Goal: Task Accomplishment & Management: Complete application form

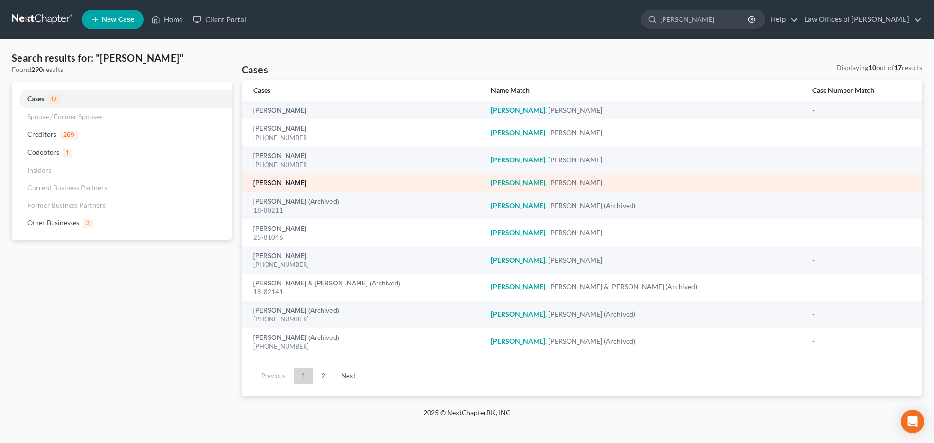
click at [301, 186] on link "[PERSON_NAME]" at bounding box center [279, 183] width 53 height 7
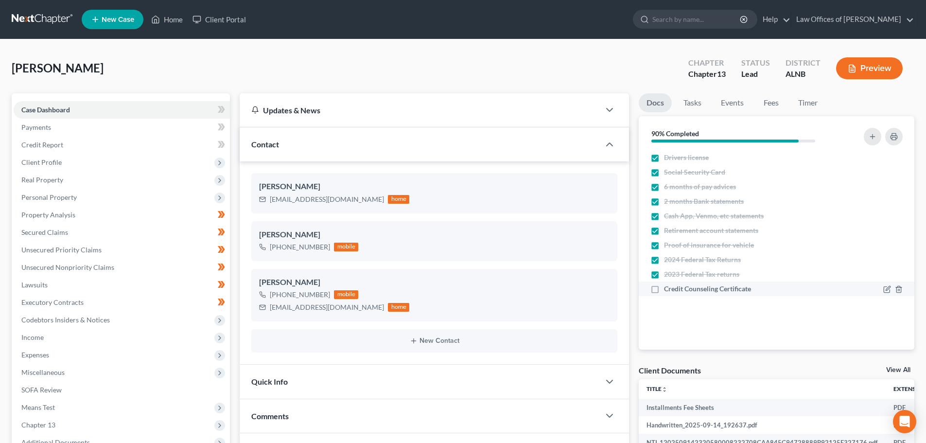
click at [664, 290] on label "Credit Counseling Certificate" at bounding box center [707, 289] width 87 height 10
click at [668, 290] on input "Credit Counseling Certificate" at bounding box center [671, 287] width 6 height 6
checkbox input "true"
click at [686, 22] on input "search" at bounding box center [697, 19] width 89 height 18
type input "[PERSON_NAME]"
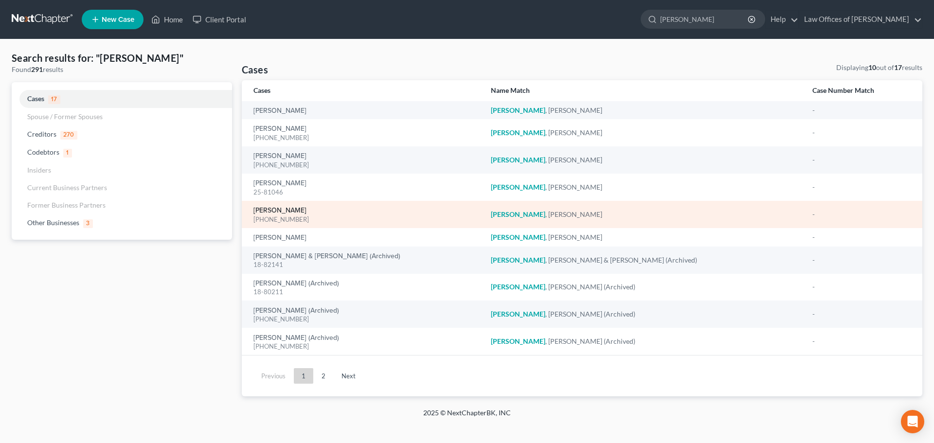
click at [266, 212] on link "[PERSON_NAME]" at bounding box center [279, 210] width 53 height 7
select select "3"
select select "1"
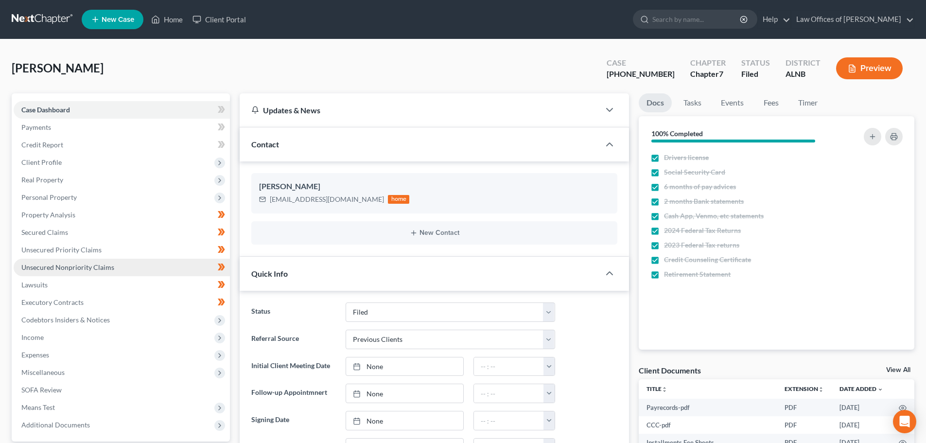
click at [82, 265] on span "Unsecured Nonpriority Claims" at bounding box center [67, 267] width 93 height 8
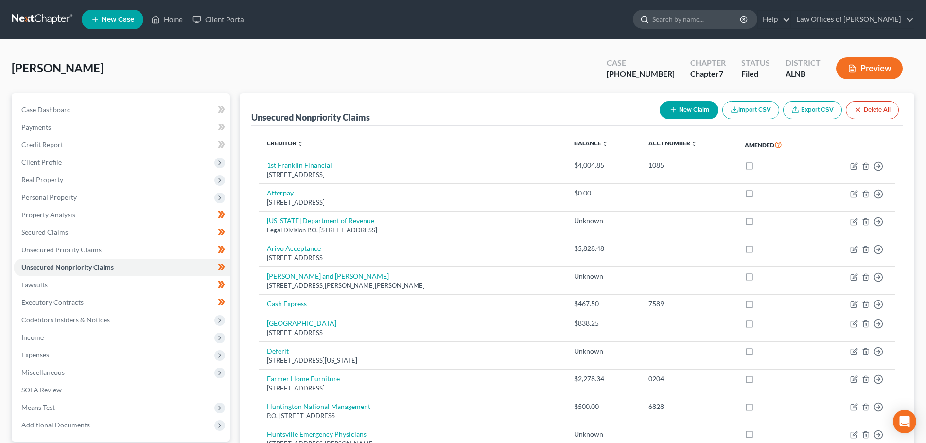
click at [726, 19] on input "search" at bounding box center [697, 19] width 89 height 18
type input "[PERSON_NAME]"
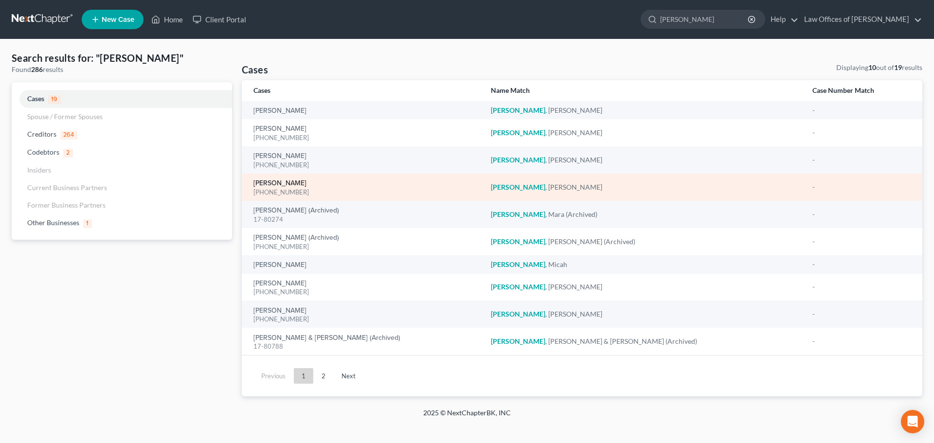
click at [293, 181] on link "[PERSON_NAME]" at bounding box center [279, 183] width 53 height 7
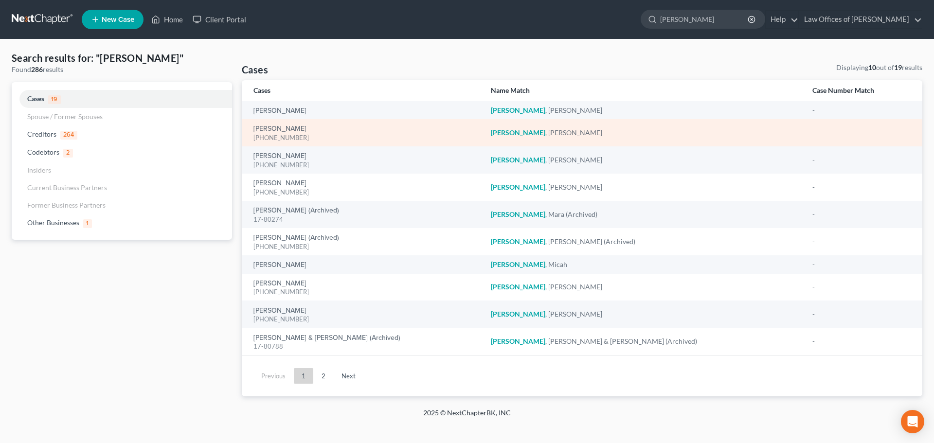
select select "0"
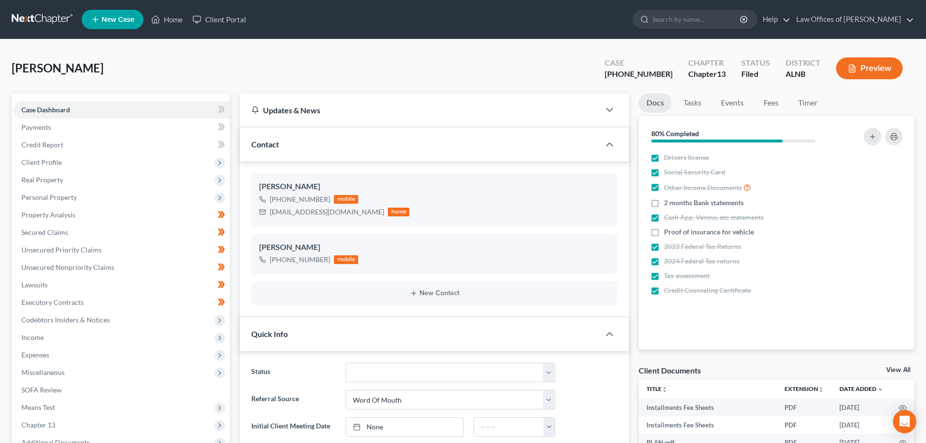
drag, startPoint x: 899, startPoint y: 371, endPoint x: 891, endPoint y: 365, distance: 9.8
click at [899, 370] on link "View All" at bounding box center [898, 370] width 24 height 7
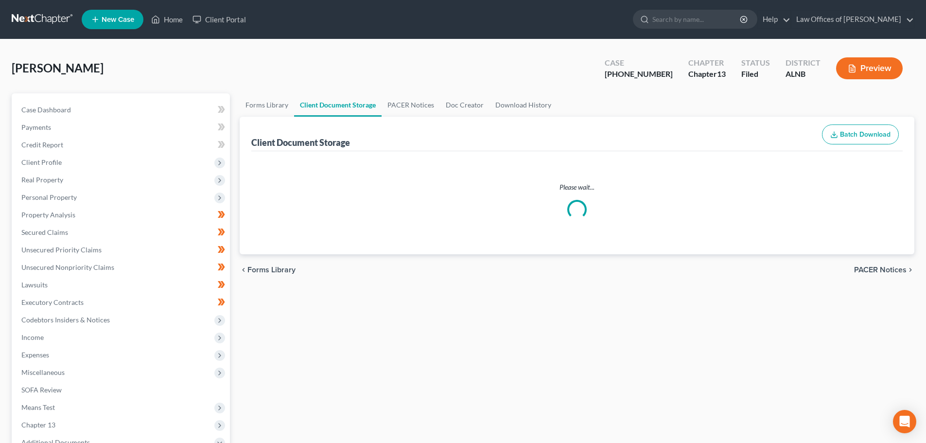
select select "5"
select select "22"
select select "19"
select select "10"
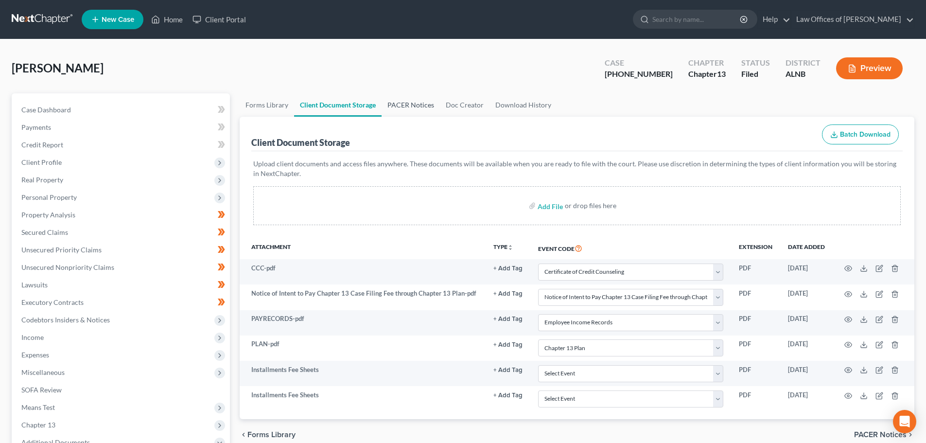
click at [393, 105] on link "PACER Notices" at bounding box center [411, 104] width 58 height 23
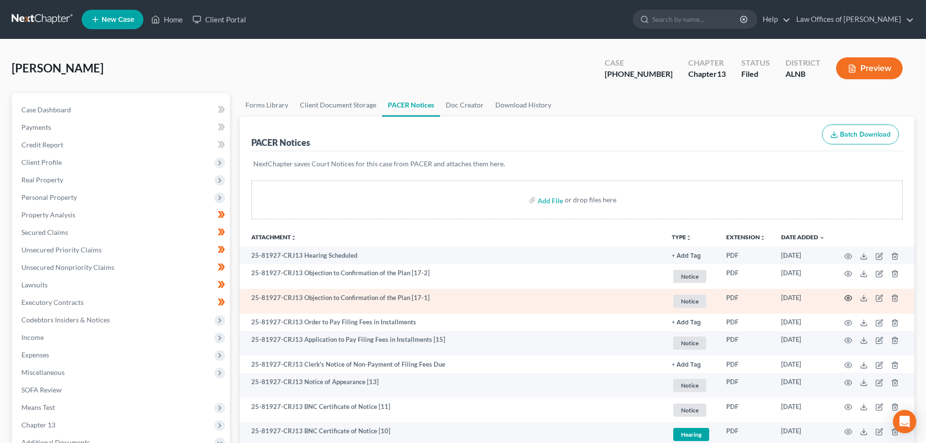
click at [848, 297] on icon "button" at bounding box center [849, 298] width 8 height 8
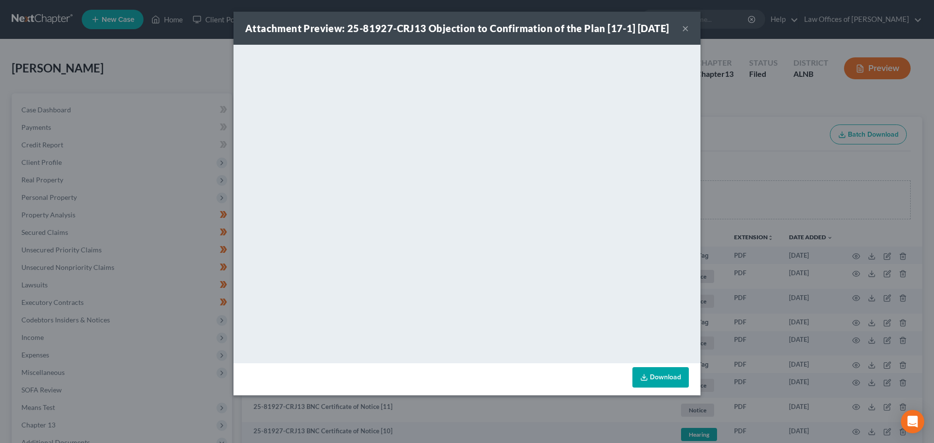
click at [683, 34] on button "×" at bounding box center [685, 28] width 7 height 12
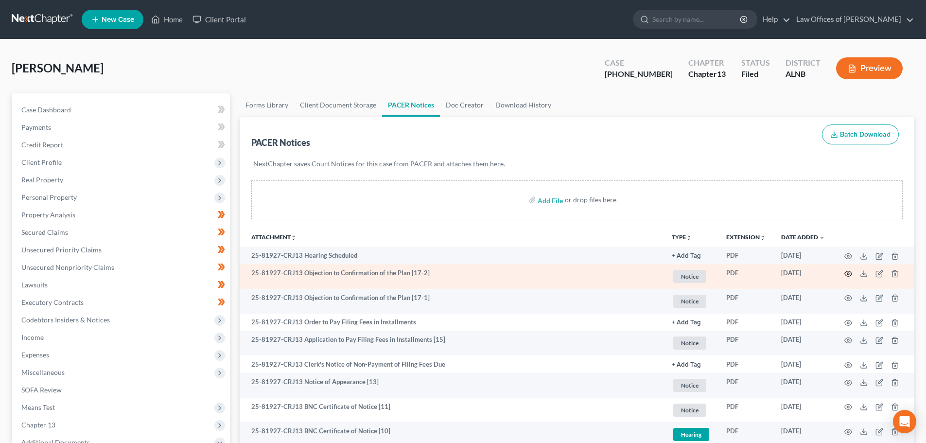
click at [848, 274] on icon "button" at bounding box center [849, 274] width 8 height 8
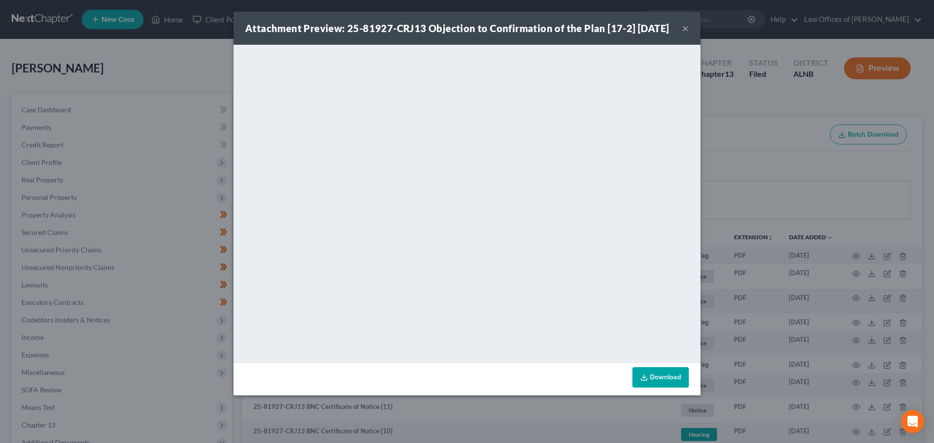
click at [684, 34] on button "×" at bounding box center [685, 28] width 7 height 12
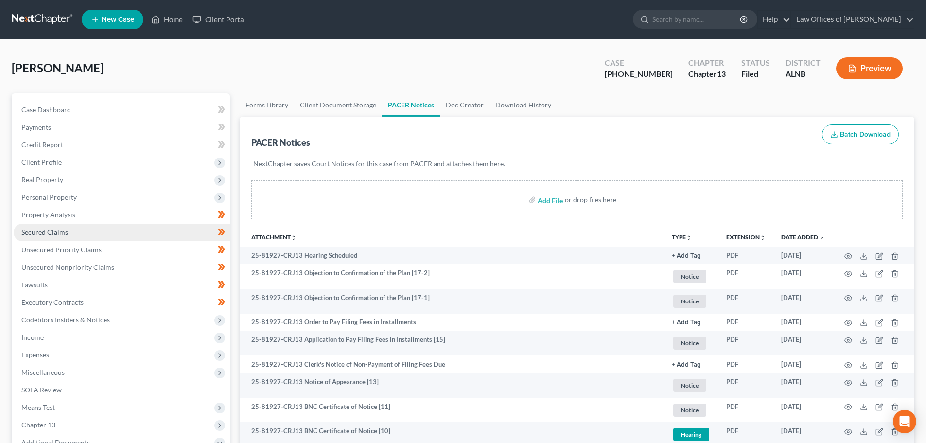
click at [77, 229] on link "Secured Claims" at bounding box center [122, 233] width 216 height 18
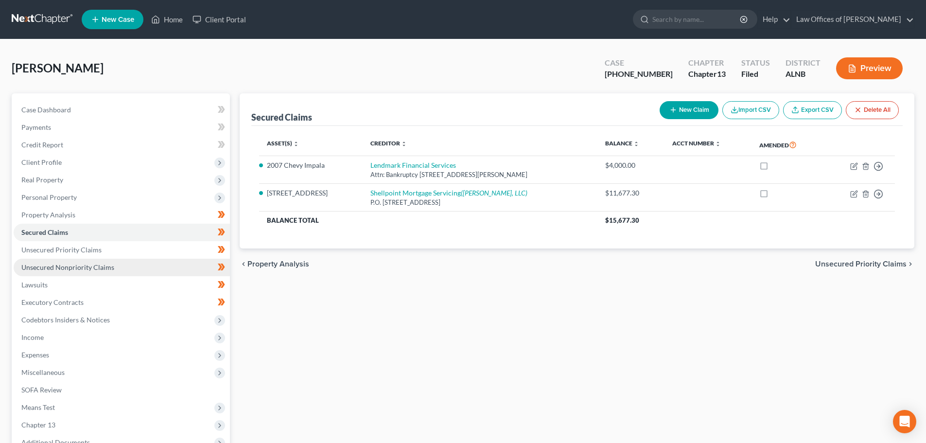
click at [84, 266] on span "Unsecured Nonpriority Claims" at bounding box center [67, 267] width 93 height 8
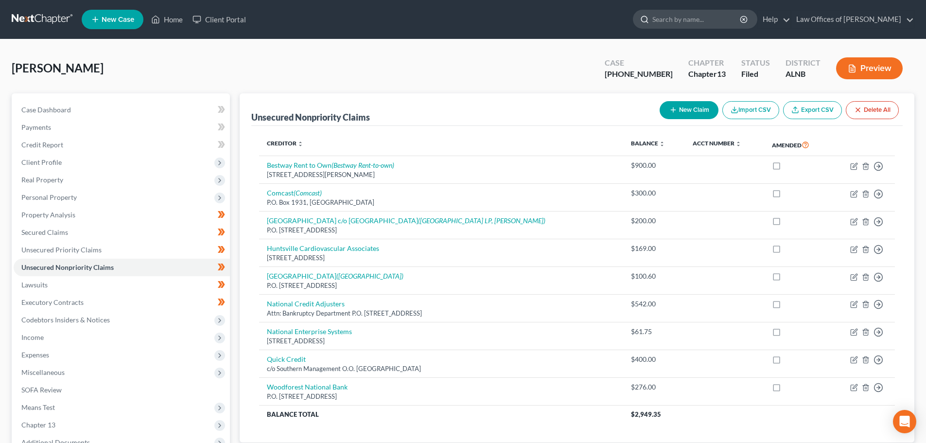
click at [709, 21] on input "search" at bounding box center [697, 19] width 89 height 18
type input "[US_STATE]"
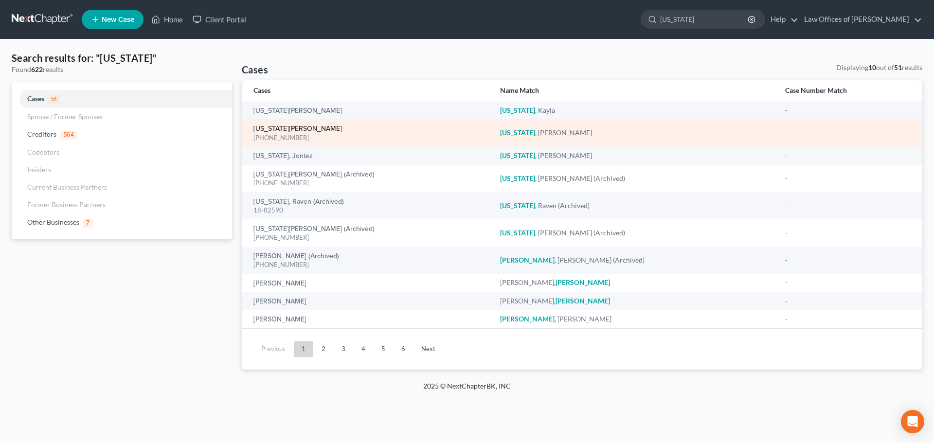
click at [268, 128] on link "[US_STATE][PERSON_NAME]" at bounding box center [297, 128] width 89 height 7
select select "1"
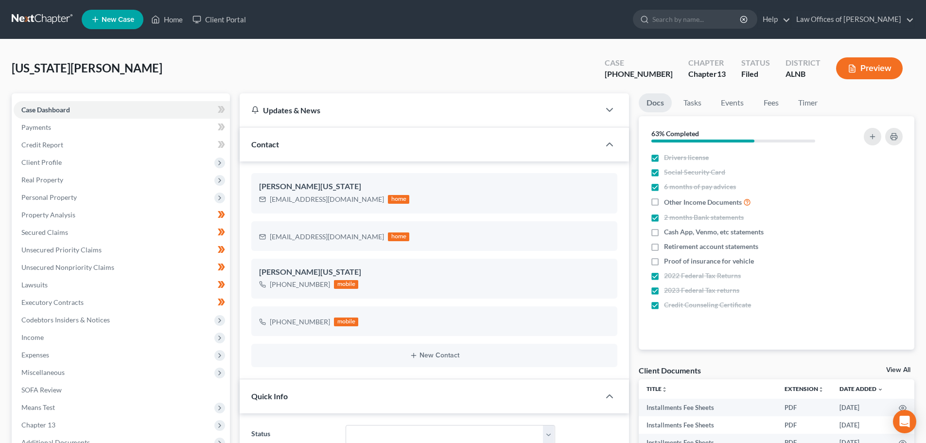
scroll to position [169, 0]
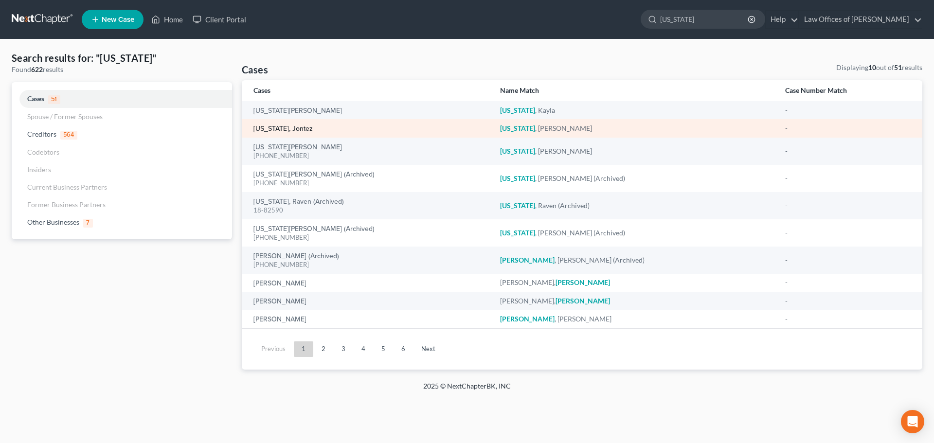
click at [286, 127] on link "[US_STATE], Jontez" at bounding box center [282, 128] width 59 height 7
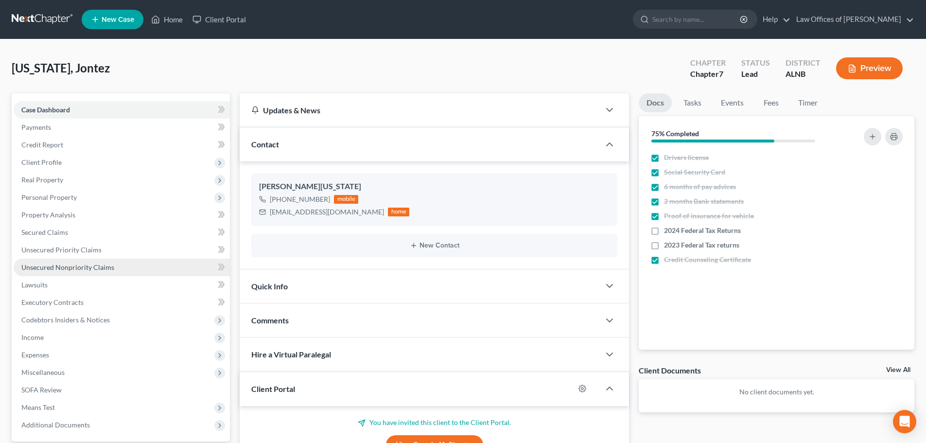
click at [98, 268] on span "Unsecured Nonpriority Claims" at bounding box center [67, 267] width 93 height 8
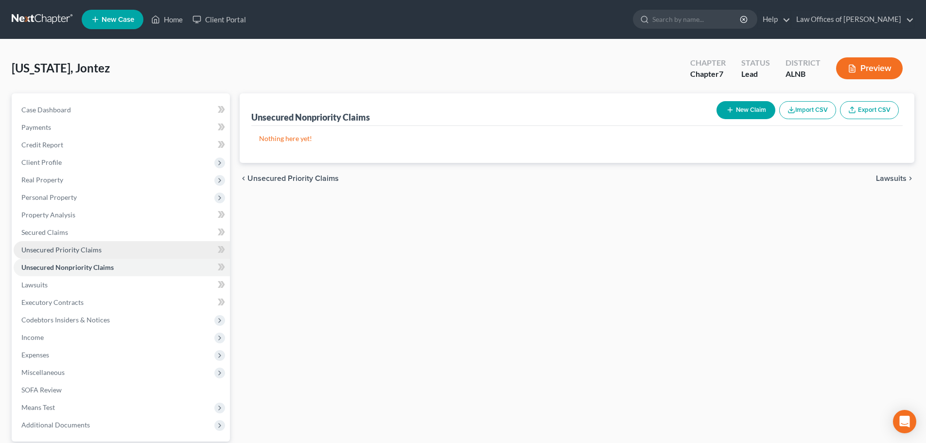
click at [89, 248] on span "Unsecured Priority Claims" at bounding box center [61, 250] width 80 height 8
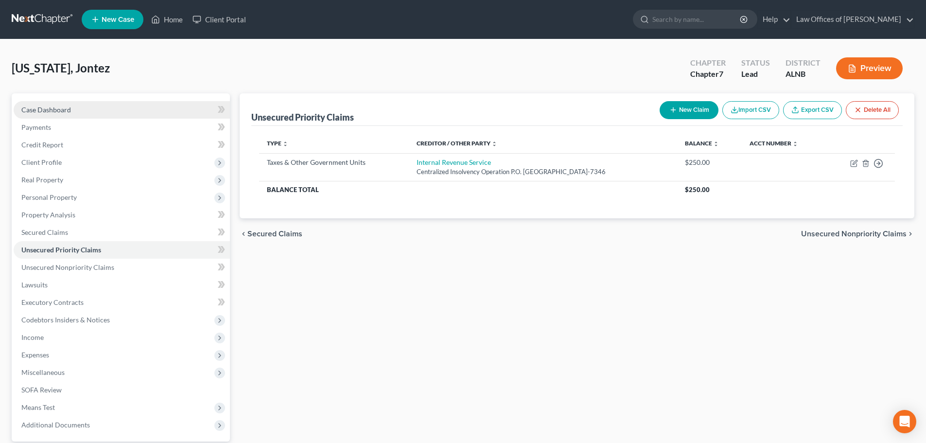
click at [62, 110] on span "Case Dashboard" at bounding box center [46, 110] width 50 height 8
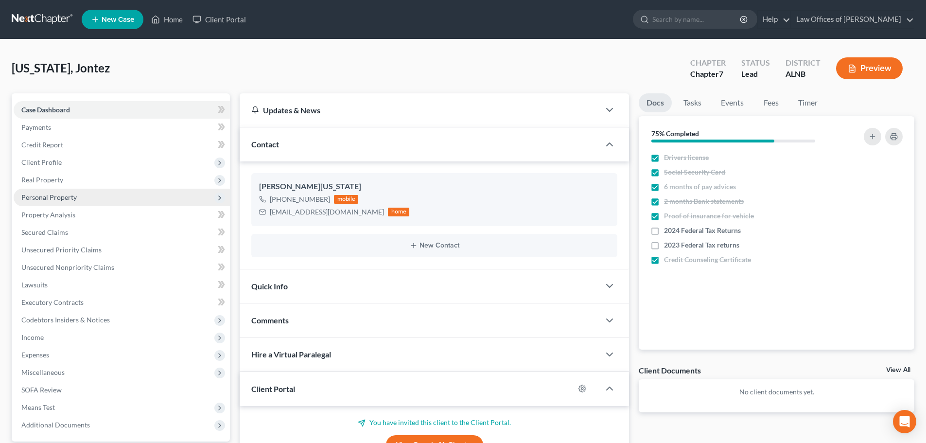
click at [74, 196] on span "Personal Property" at bounding box center [48, 197] width 55 height 8
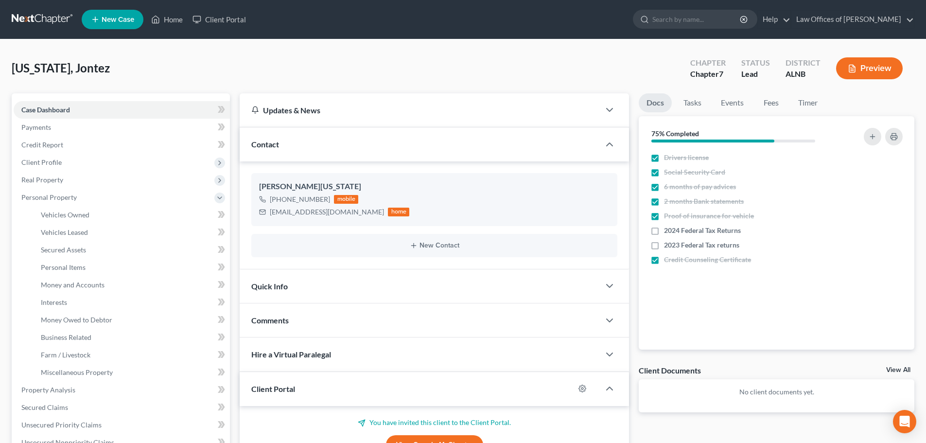
click at [461, 68] on div "[US_STATE], Jontez Upgraded Chapter Chapter 7 Status Lead District [GEOGRAPHIC_…" at bounding box center [463, 72] width 903 height 42
drag, startPoint x: 51, startPoint y: 109, endPoint x: 330, endPoint y: 73, distance: 281.5
click at [51, 109] on span "Case Dashboard" at bounding box center [45, 110] width 49 height 8
click at [51, 108] on span "Case Dashboard" at bounding box center [45, 110] width 49 height 8
click at [113, 17] on span "New Case" at bounding box center [118, 19] width 33 height 7
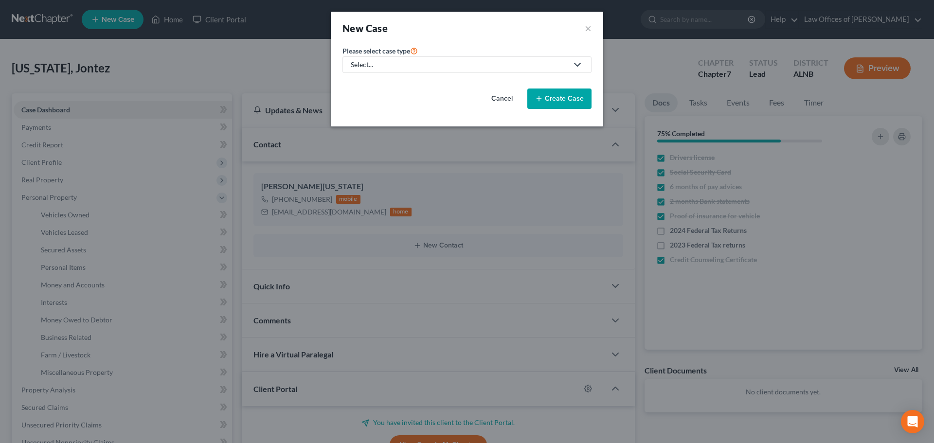
click at [580, 63] on polyline at bounding box center [577, 64] width 6 height 3
click at [372, 83] on div "Bankruptcy" at bounding box center [369, 84] width 35 height 10
select select "1"
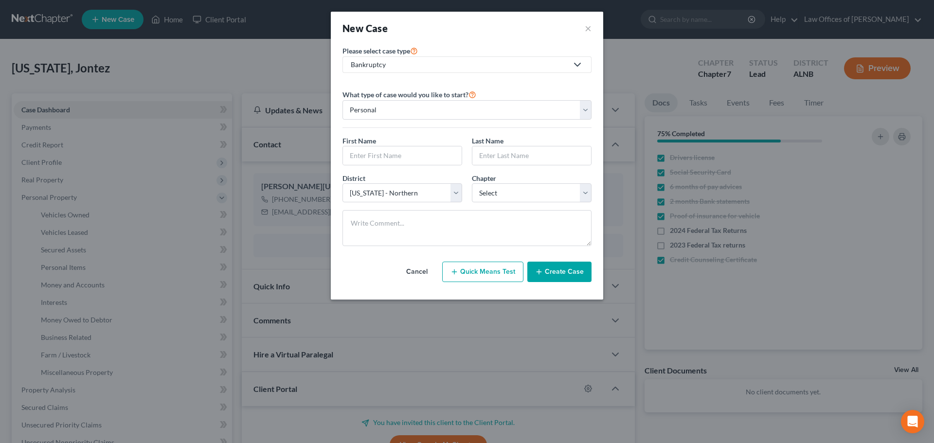
click at [577, 271] on button "Create Case" at bounding box center [559, 272] width 64 height 20
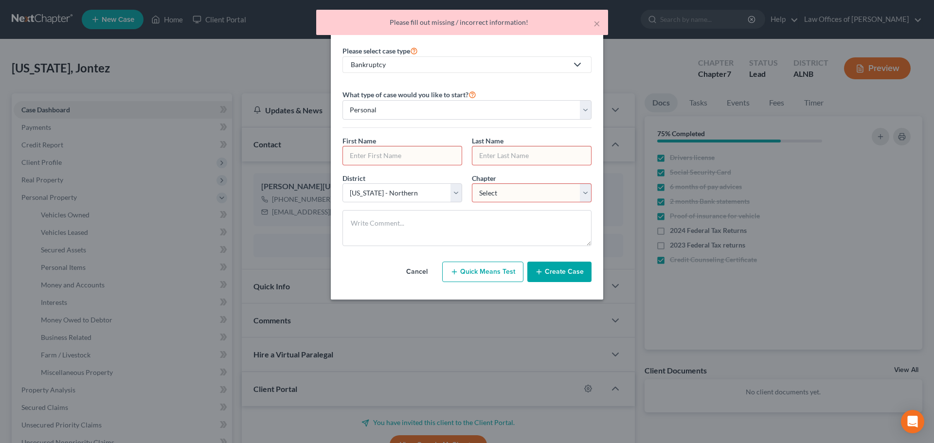
drag, startPoint x: 434, startPoint y: 154, endPoint x: 566, endPoint y: 198, distance: 138.4
click at [434, 154] on input "text" at bounding box center [402, 155] width 119 height 18
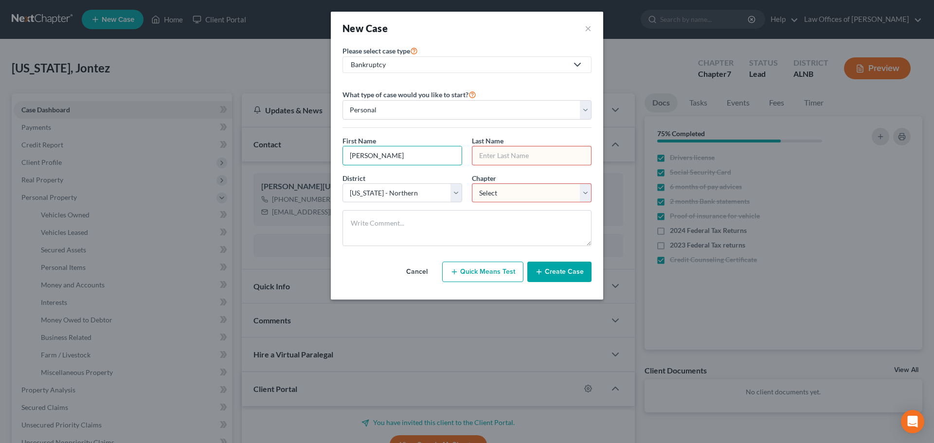
type input "[PERSON_NAME]"
click at [587, 192] on select "Select 7 11 12 13" at bounding box center [532, 192] width 120 height 19
select select "3"
click at [472, 183] on select "Select 7 11 12 13" at bounding box center [532, 192] width 120 height 19
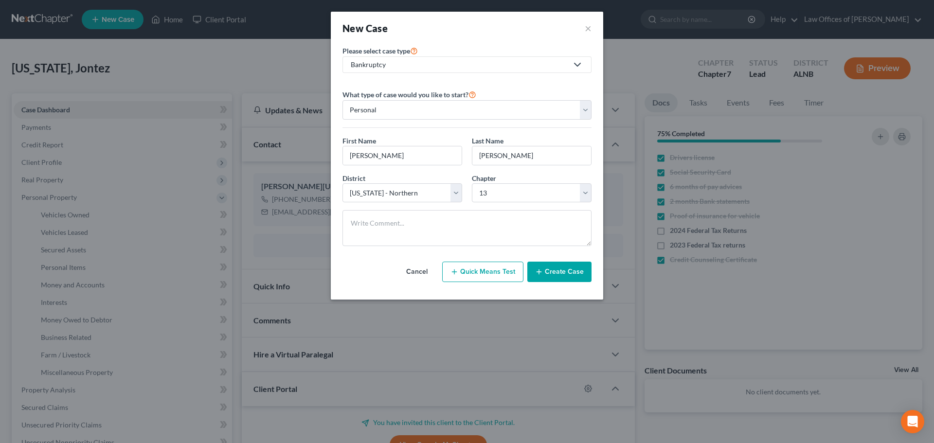
click at [574, 272] on button "Create Case" at bounding box center [559, 272] width 64 height 20
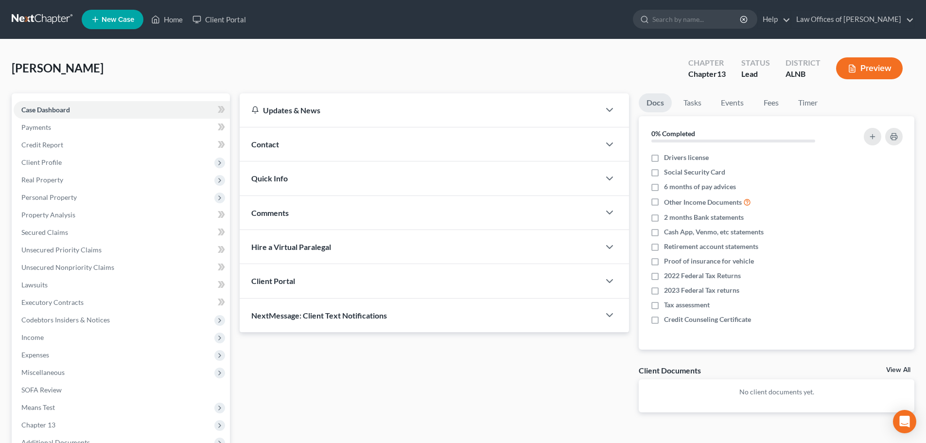
click at [404, 144] on div "Contact" at bounding box center [420, 144] width 360 height 34
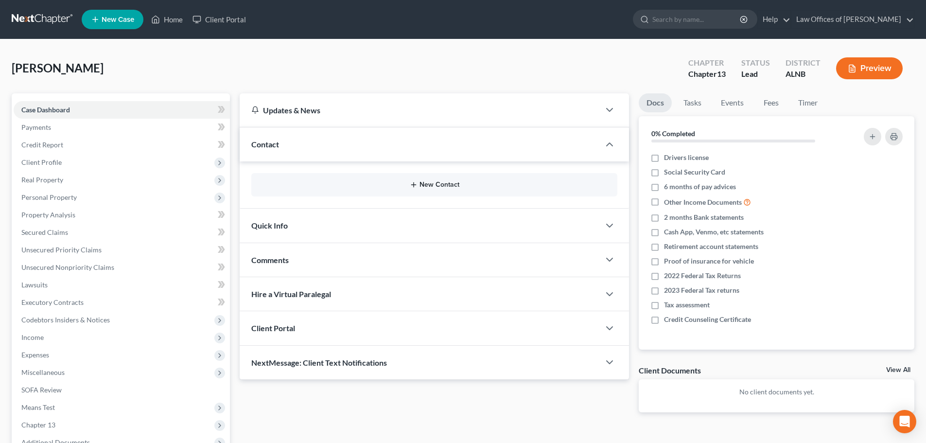
click at [431, 187] on button "New Contact" at bounding box center [434, 185] width 351 height 8
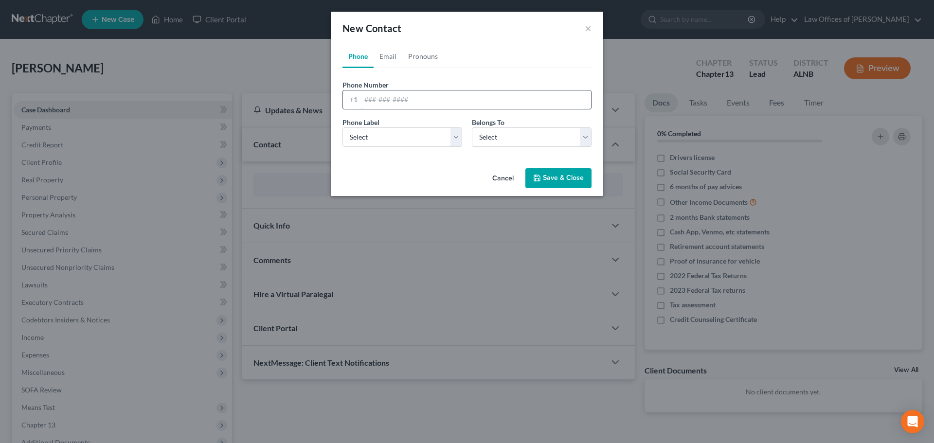
click at [374, 101] on input "tel" at bounding box center [476, 99] width 230 height 18
paste input "[PHONE_NUMBER]"
type input "[PHONE_NUMBER]"
click at [454, 137] on select "Select Mobile Home Work Other" at bounding box center [402, 136] width 120 height 19
select select "0"
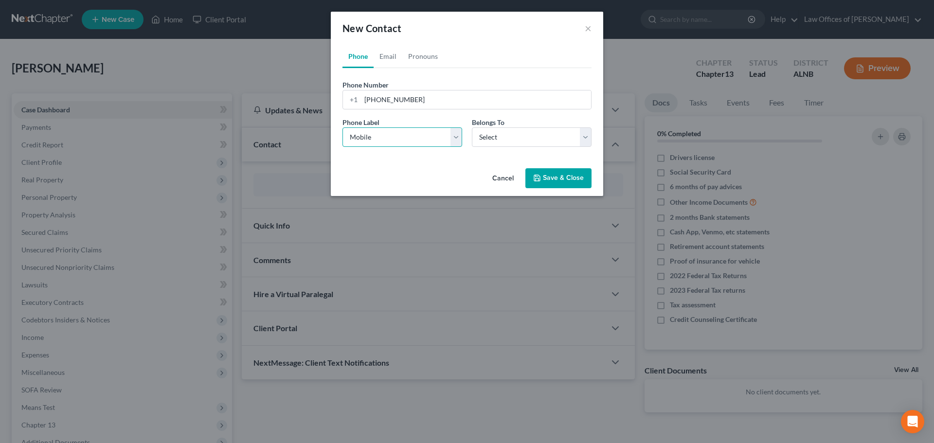
click at [342, 127] on select "Select Mobile Home Work Other" at bounding box center [402, 136] width 120 height 19
click at [588, 140] on select "Select Client Other" at bounding box center [532, 136] width 120 height 19
select select "0"
click at [472, 127] on select "Select Client Other" at bounding box center [532, 136] width 120 height 19
select select "0"
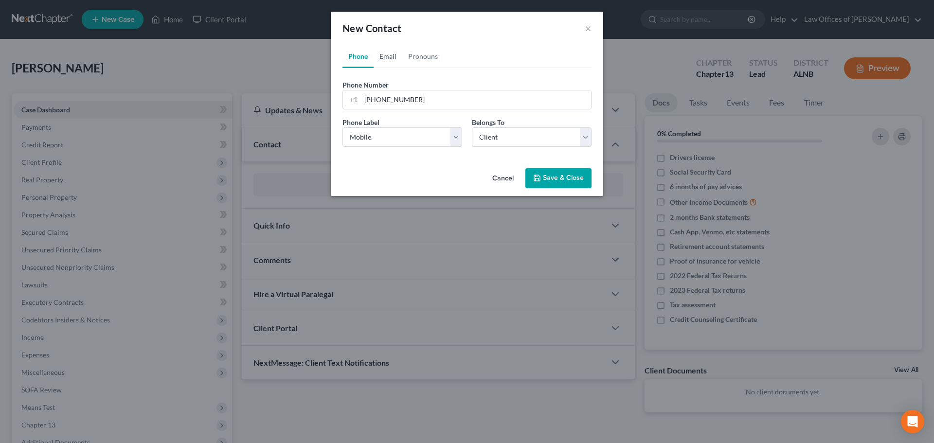
click at [384, 59] on link "Email" at bounding box center [387, 56] width 29 height 23
click at [455, 138] on select "Select Home Work Other" at bounding box center [402, 136] width 120 height 19
select select "0"
click at [342, 127] on select "Select Home Work Other" at bounding box center [402, 136] width 120 height 19
click at [481, 100] on input "email" at bounding box center [476, 99] width 230 height 18
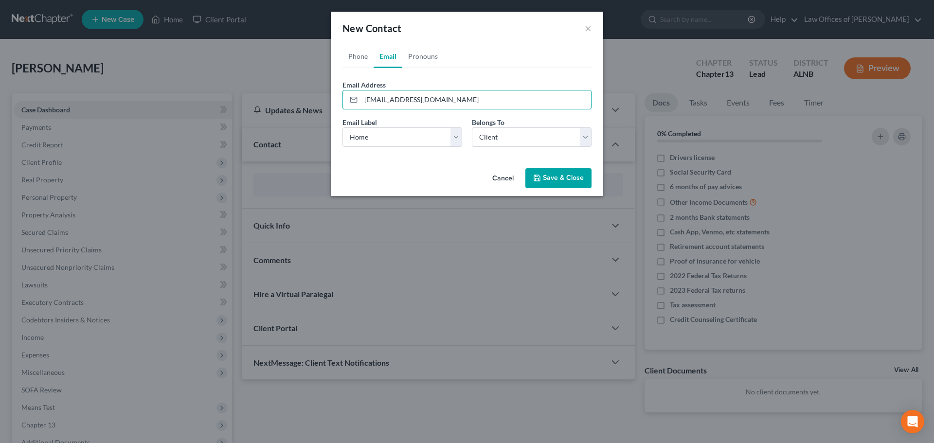
type input "[EMAIL_ADDRESS][DOMAIN_NAME]"
click at [560, 177] on button "Save & Close" at bounding box center [558, 178] width 66 height 20
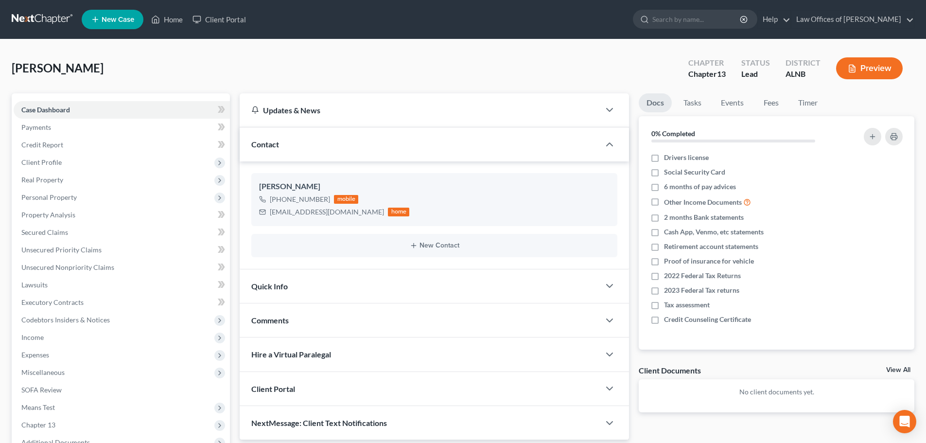
click at [926, 358] on html "Home New Case Client Portal Law Offices of [PERSON_NAME] [EMAIL_ADDRESS][DOMAIN…" at bounding box center [463, 276] width 926 height 552
drag, startPoint x: 712, startPoint y: 18, endPoint x: 717, endPoint y: 28, distance: 12.0
click at [712, 18] on input "search" at bounding box center [697, 19] width 89 height 18
type input "[PERSON_NAME]"
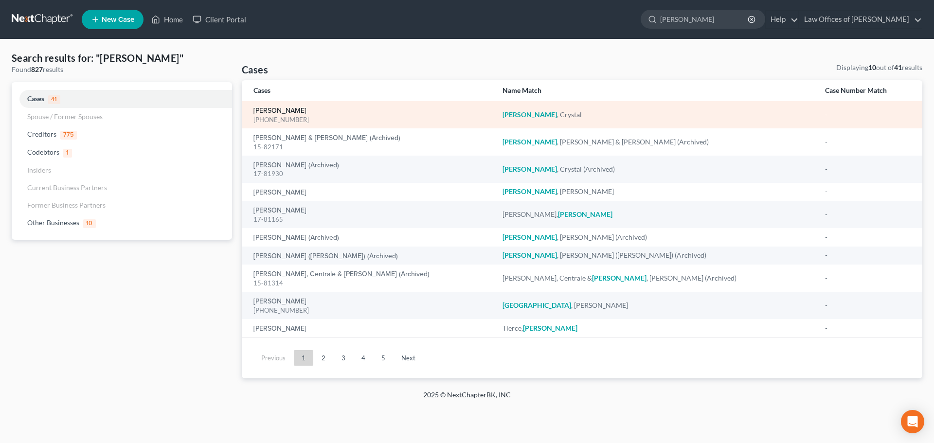
click at [285, 111] on link "[PERSON_NAME]" at bounding box center [279, 110] width 53 height 7
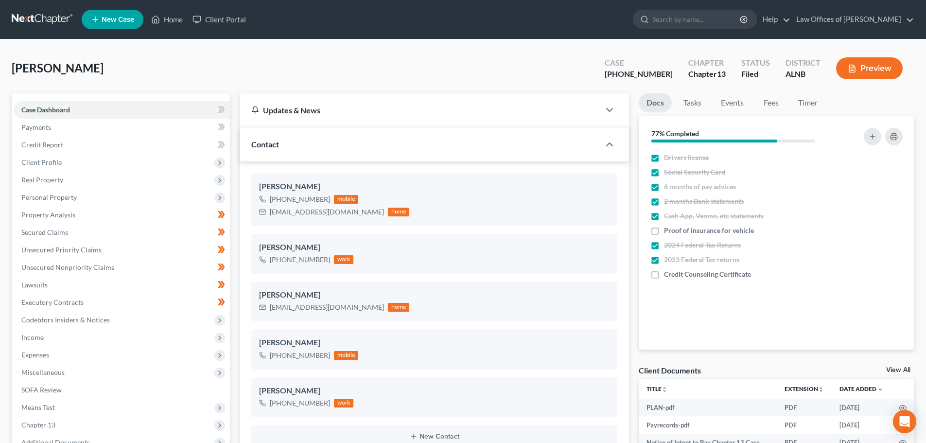
click at [894, 371] on link "View All" at bounding box center [898, 370] width 24 height 7
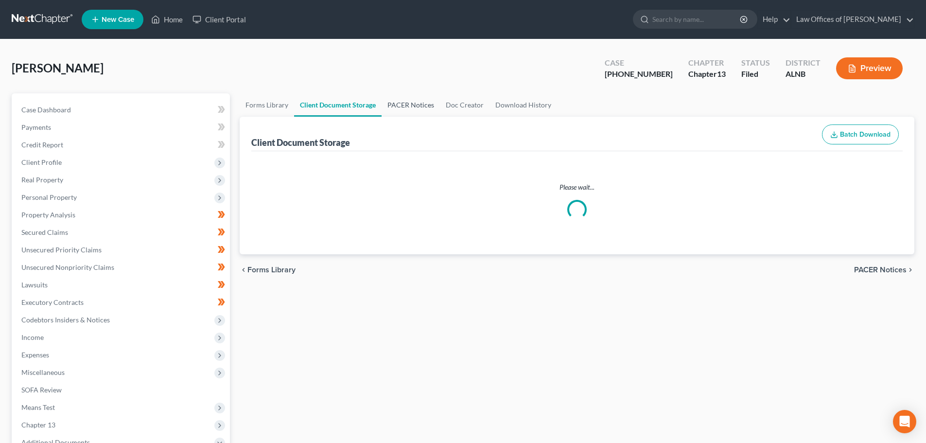
select select "23"
select select "5"
select select "22"
select select "19"
select select "10"
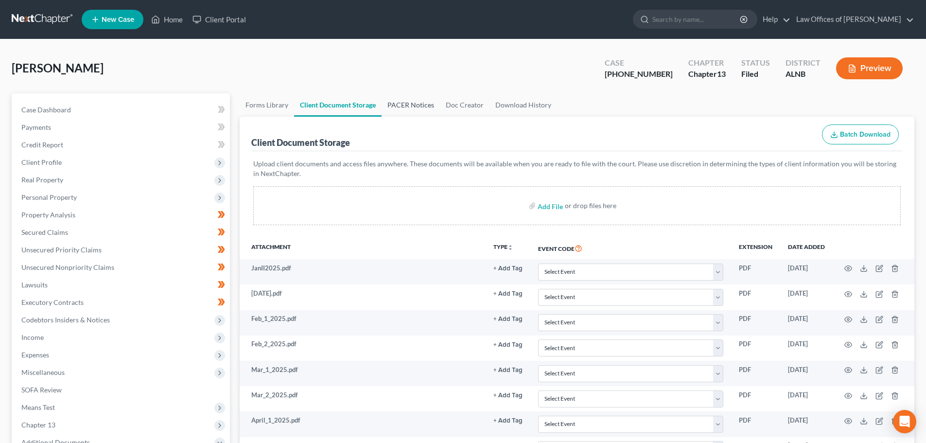
click at [411, 105] on link "PACER Notices" at bounding box center [411, 104] width 58 height 23
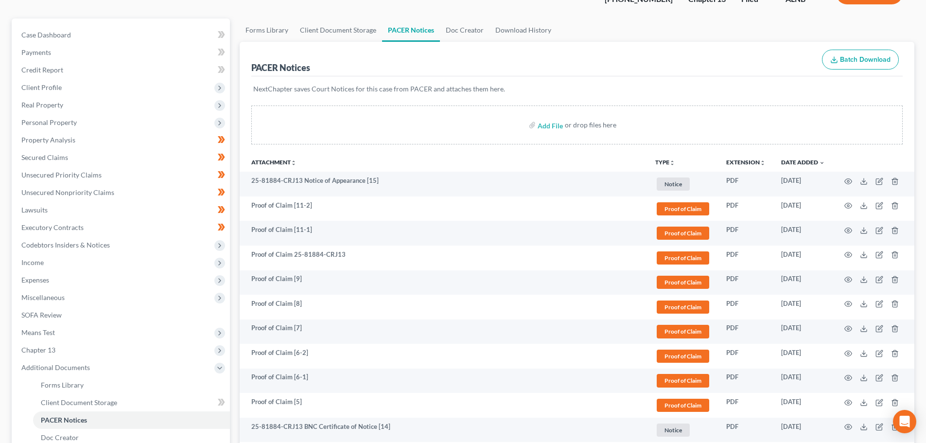
scroll to position [97, 0]
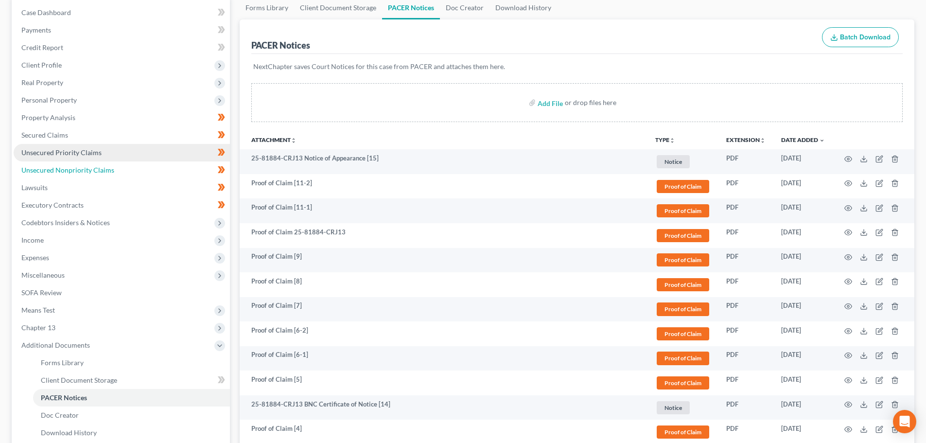
drag, startPoint x: 110, startPoint y: 170, endPoint x: 154, endPoint y: 155, distance: 46.1
click at [110, 170] on span "Unsecured Nonpriority Claims" at bounding box center [67, 170] width 93 height 8
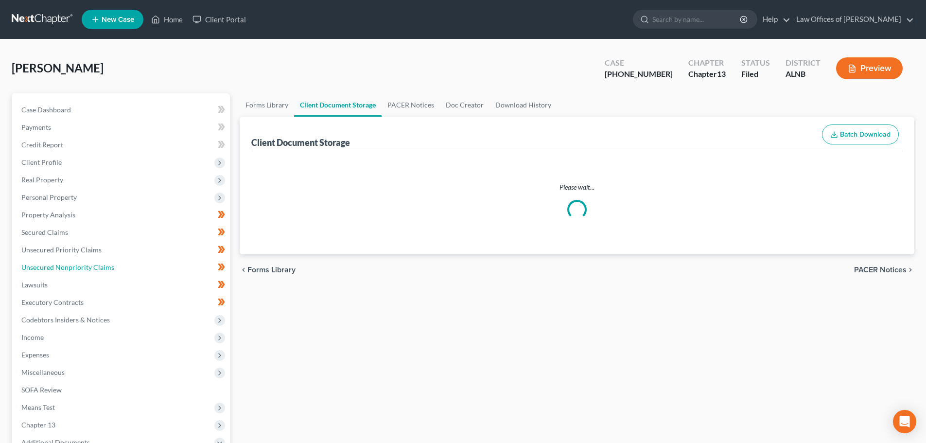
select select "23"
select select "5"
select select "22"
select select "19"
select select "10"
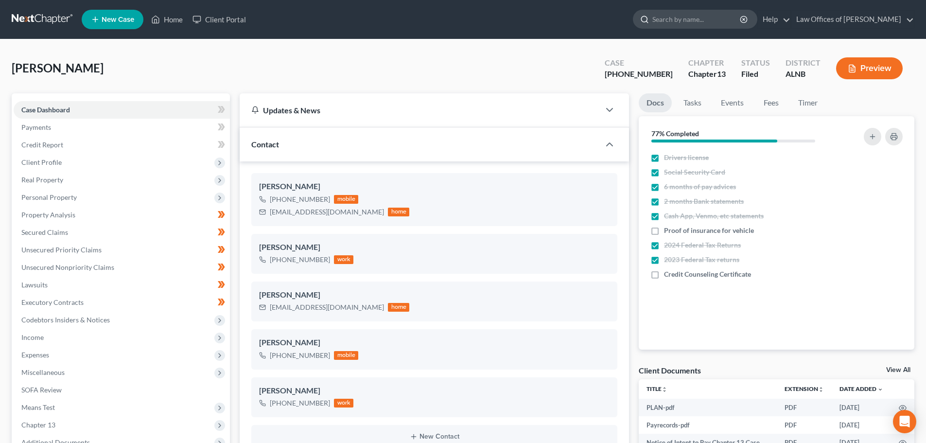
click at [707, 18] on input "search" at bounding box center [697, 19] width 89 height 18
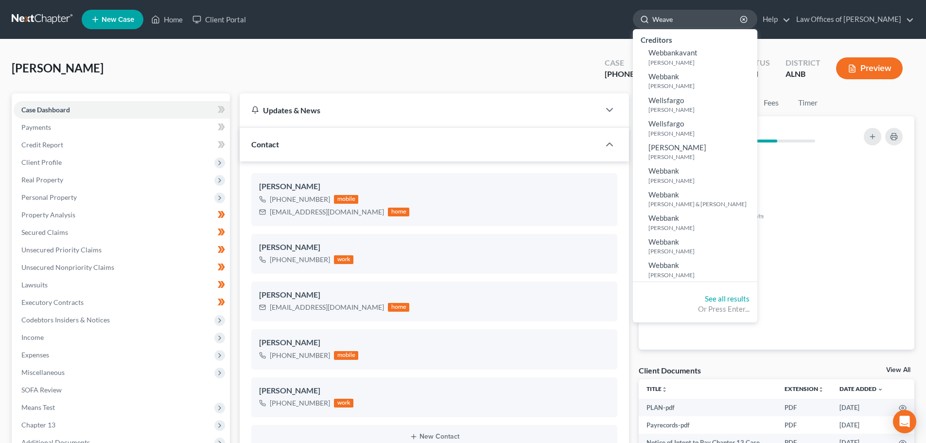
type input "[PERSON_NAME]"
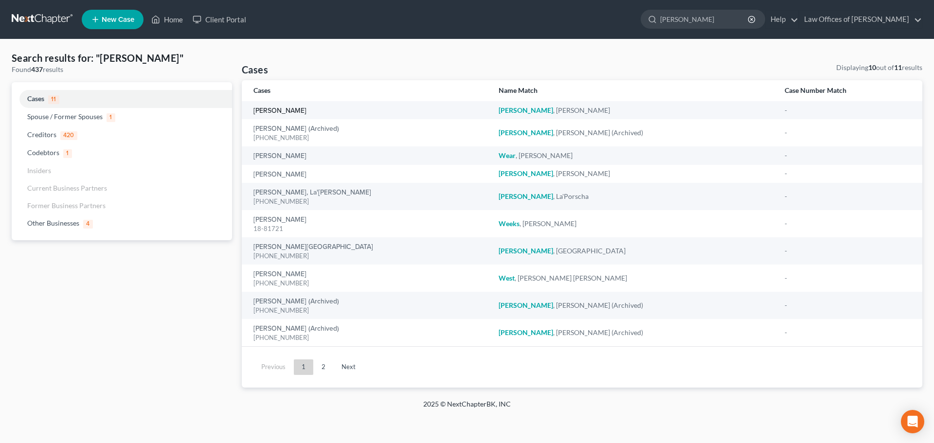
drag, startPoint x: 283, startPoint y: 109, endPoint x: 354, endPoint y: 79, distance: 76.7
click at [284, 108] on link "[PERSON_NAME]" at bounding box center [279, 110] width 53 height 7
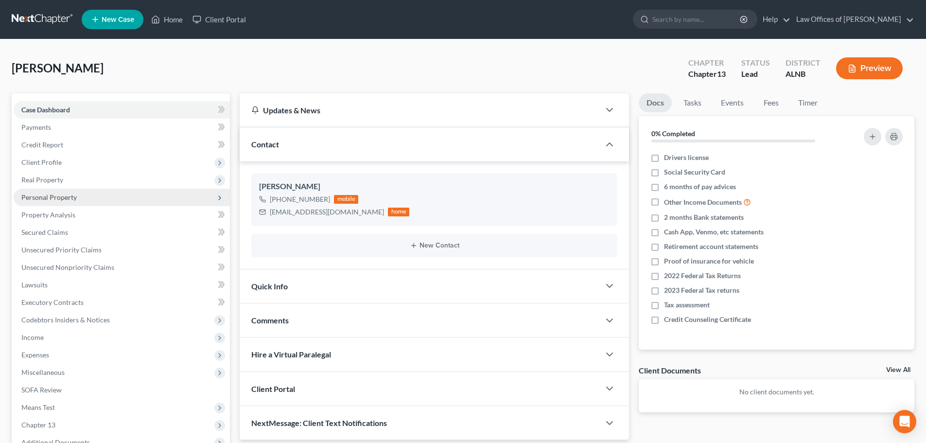
click at [117, 196] on span "Personal Property" at bounding box center [122, 198] width 216 height 18
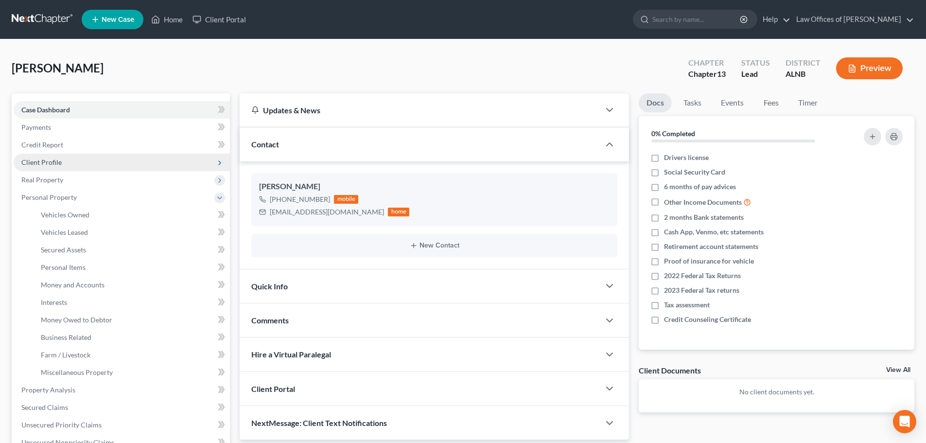
click at [34, 160] on span "Client Profile" at bounding box center [41, 162] width 40 height 8
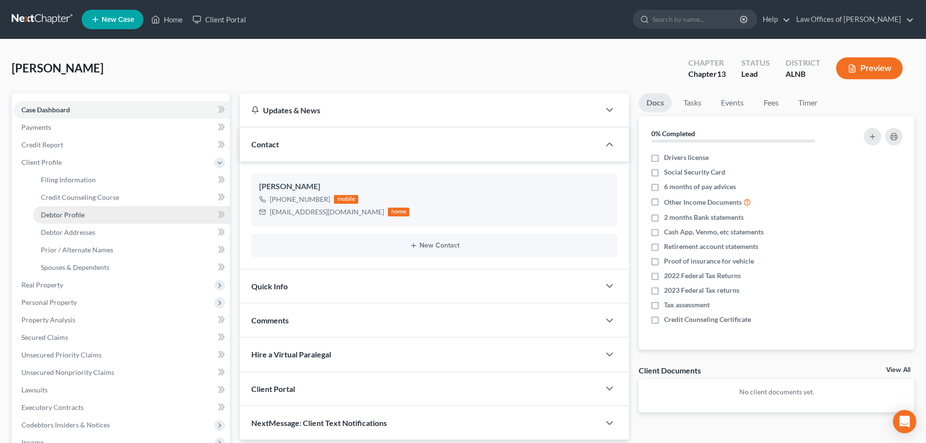
click at [79, 214] on span "Debtor Profile" at bounding box center [63, 215] width 44 height 8
select select "0"
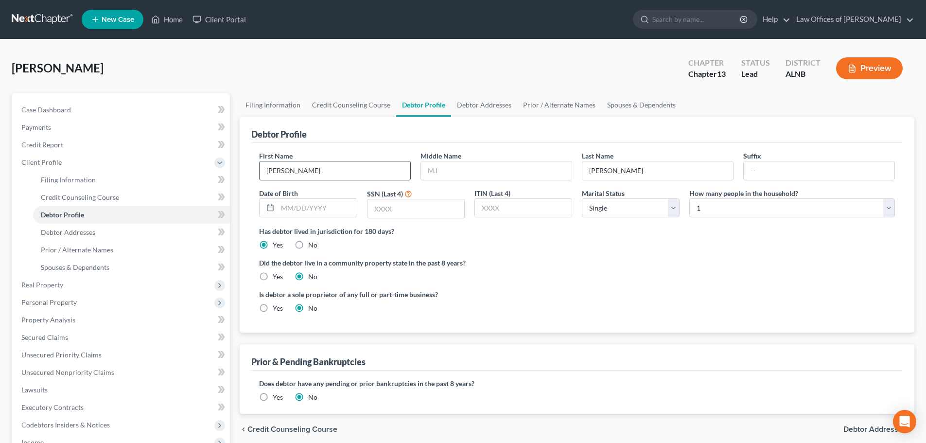
click at [277, 169] on input "[PERSON_NAME]" at bounding box center [335, 170] width 151 height 18
type input "[PERSON_NAME]"
click at [186, 57] on div "[PERSON_NAME] Upgraded Chapter Chapter 13 Status Lead District [GEOGRAPHIC_DATA…" at bounding box center [463, 72] width 903 height 42
click at [67, 235] on span "Debtor Addresses" at bounding box center [68, 232] width 54 height 8
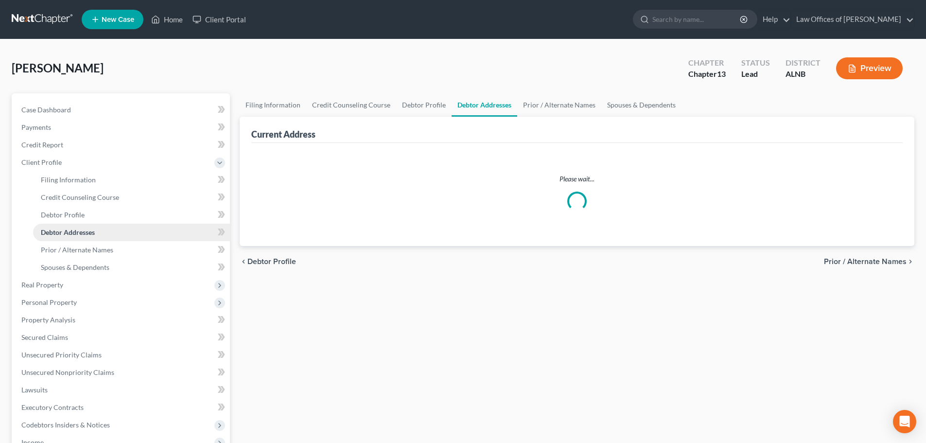
select select "0"
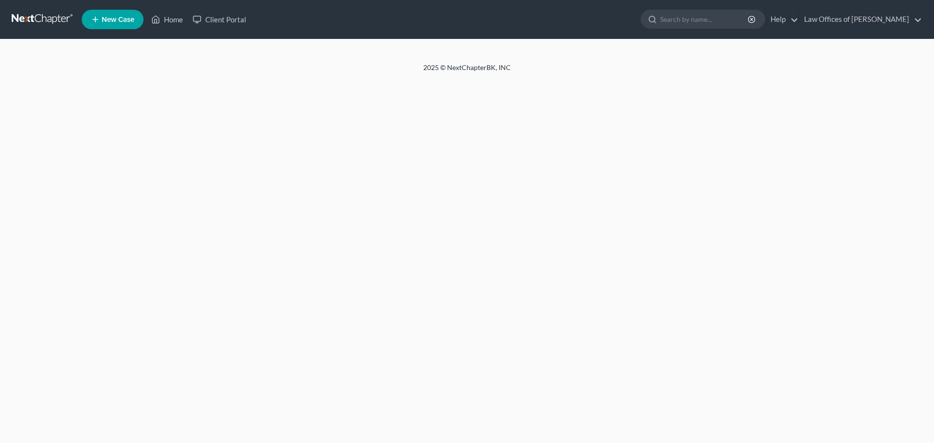
select select "0"
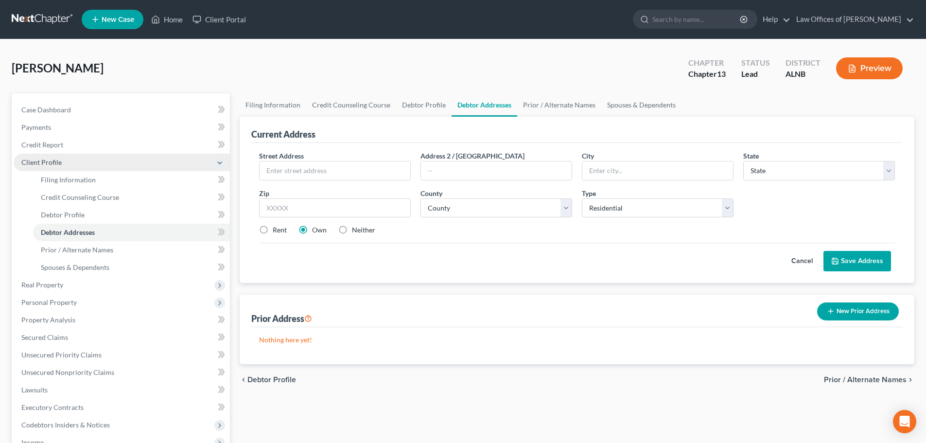
click at [220, 159] on icon at bounding box center [220, 163] width 8 height 8
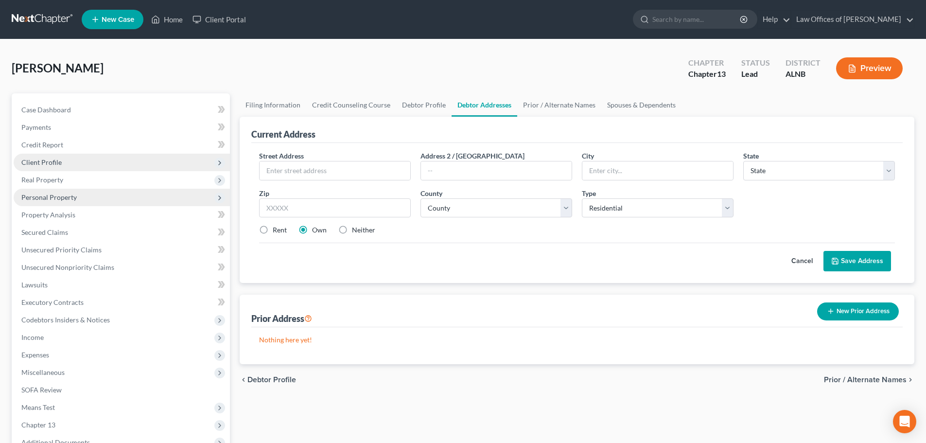
click at [93, 193] on span "Personal Property" at bounding box center [122, 198] width 216 height 18
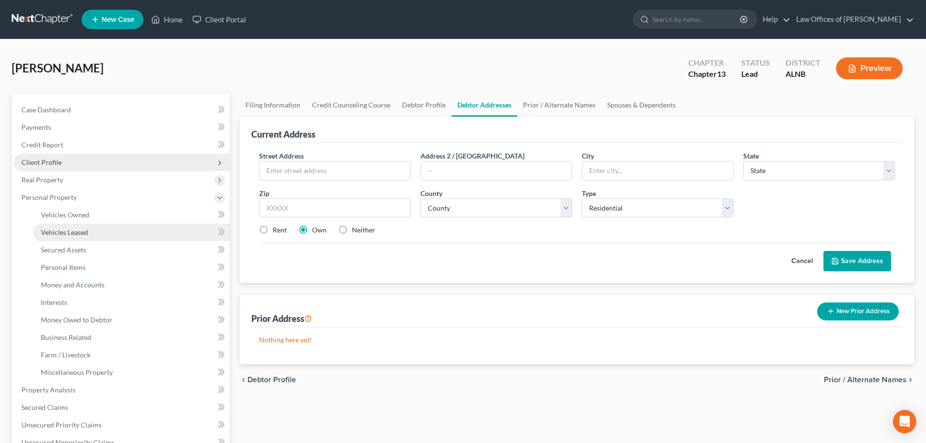
click at [100, 233] on link "Vehicles Leased" at bounding box center [131, 233] width 197 height 18
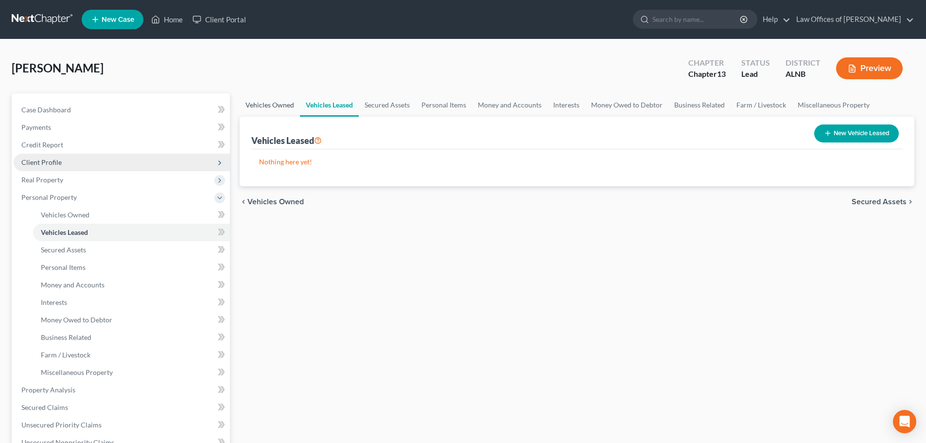
click at [280, 102] on link "Vehicles Owned" at bounding box center [270, 104] width 60 height 23
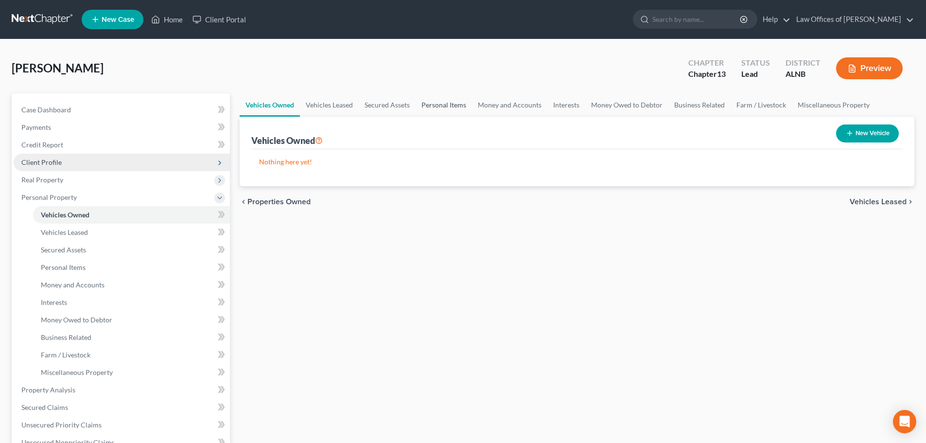
click at [442, 106] on link "Personal Items" at bounding box center [444, 104] width 56 height 23
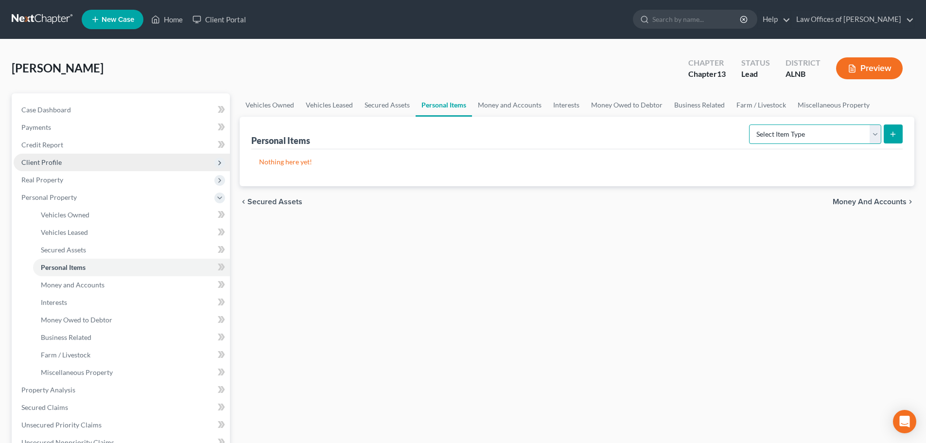
click at [877, 137] on select "Select Item Type Clothing (A/B: 11) Collectibles Of Value (A/B: 8) Electronics …" at bounding box center [815, 133] width 132 height 19
select select "clothing"
click at [751, 124] on select "Select Item Type Clothing (A/B: 11) Collectibles Of Value (A/B: 8) Electronics …" at bounding box center [815, 133] width 132 height 19
click at [891, 137] on icon "submit" at bounding box center [893, 134] width 8 height 8
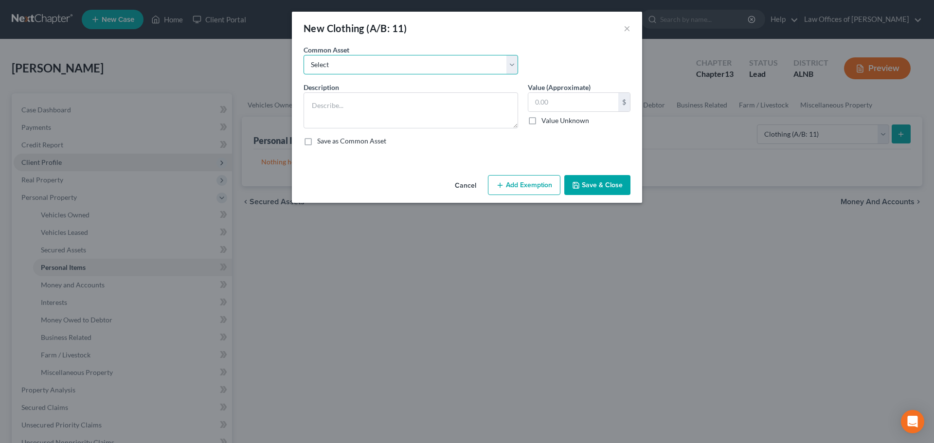
click at [511, 62] on select "Select Clothing and personal" at bounding box center [410, 64] width 214 height 19
select select "0"
click at [303, 55] on select "Select Clothing and personal" at bounding box center [410, 64] width 214 height 19
type textarea "Clothing and personal"
type input "300.00"
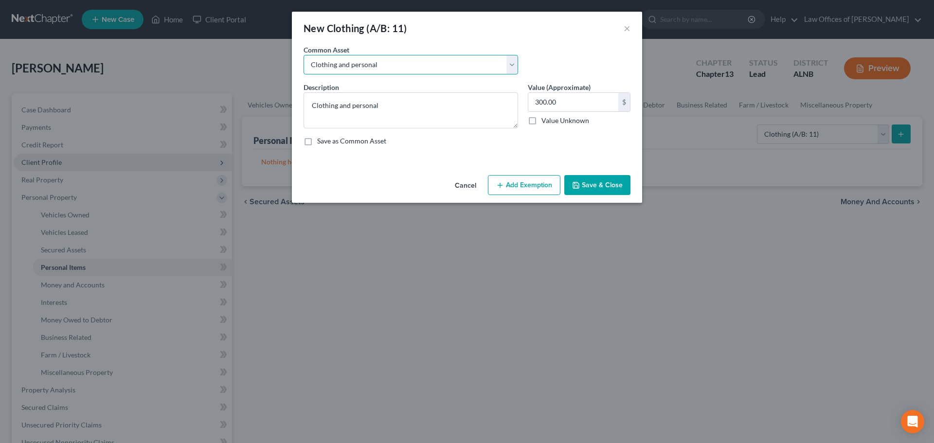
click at [511, 65] on select "Select Clothing and personal" at bounding box center [410, 64] width 214 height 19
drag, startPoint x: 469, startPoint y: 185, endPoint x: 473, endPoint y: 178, distance: 7.6
click at [469, 185] on button "Cancel" at bounding box center [465, 185] width 37 height 19
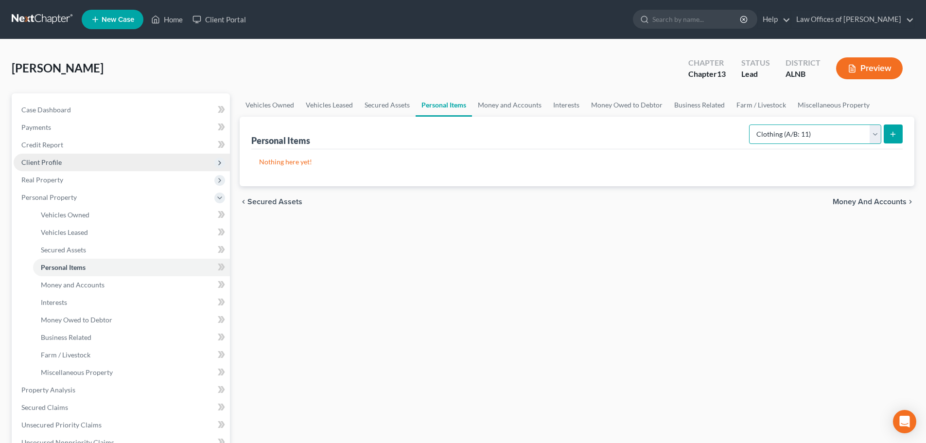
click at [877, 132] on select "Select Item Type Clothing (A/B: 11) Collectibles Of Value (A/B: 8) Electronics …" at bounding box center [815, 133] width 132 height 19
select select "household_goods"
click at [751, 124] on select "Select Item Type Clothing (A/B: 11) Collectibles Of Value (A/B: 8) Electronics …" at bounding box center [815, 133] width 132 height 19
click at [874, 139] on select "Select Item Type Clothing (A/B: 11) Collectibles Of Value (A/B: 8) Electronics …" at bounding box center [815, 133] width 132 height 19
click at [525, 104] on link "Money and Accounts" at bounding box center [509, 104] width 75 height 23
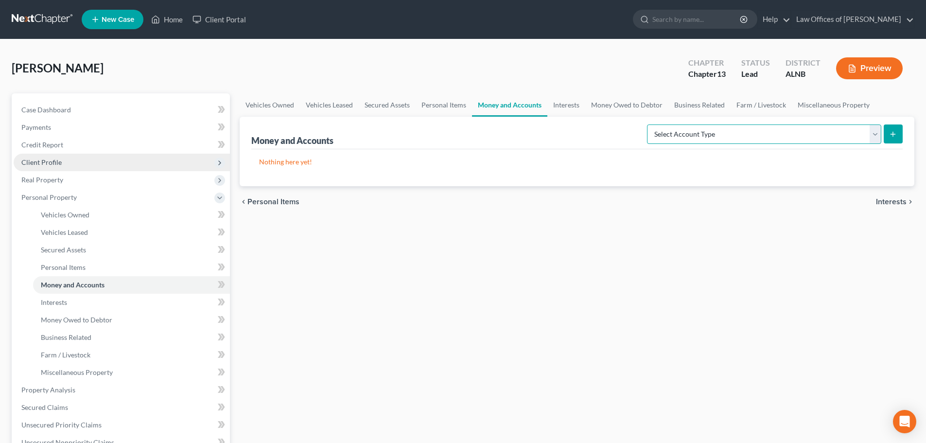
click at [876, 136] on select "Select Account Type Brokerage (A/B: 18, SOFA: 20) Cash on Hand (A/B: 16) Certif…" at bounding box center [764, 133] width 234 height 19
click at [575, 102] on link "Interests" at bounding box center [567, 104] width 38 height 23
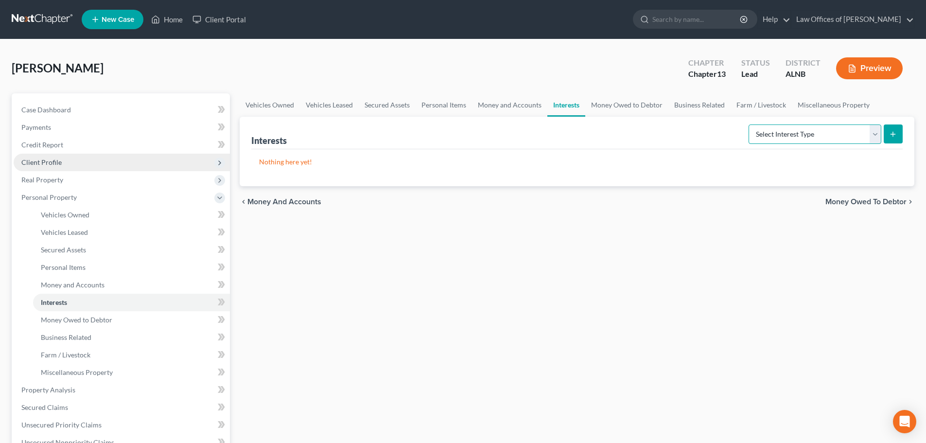
click at [872, 134] on select "Select Interest Type 401K (A/B: 21) Annuity (A/B: 23) Bond (A/B: 18) Education …" at bounding box center [815, 133] width 133 height 19
click at [221, 195] on icon at bounding box center [220, 198] width 8 height 8
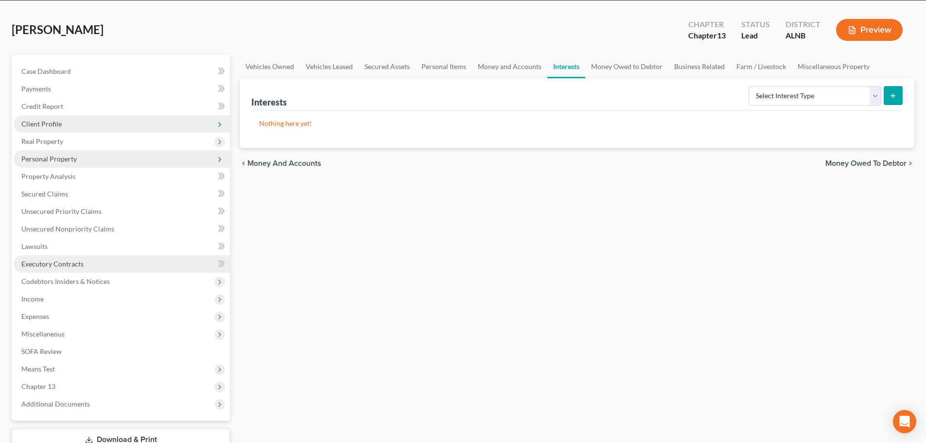
scroll to position [49, 0]
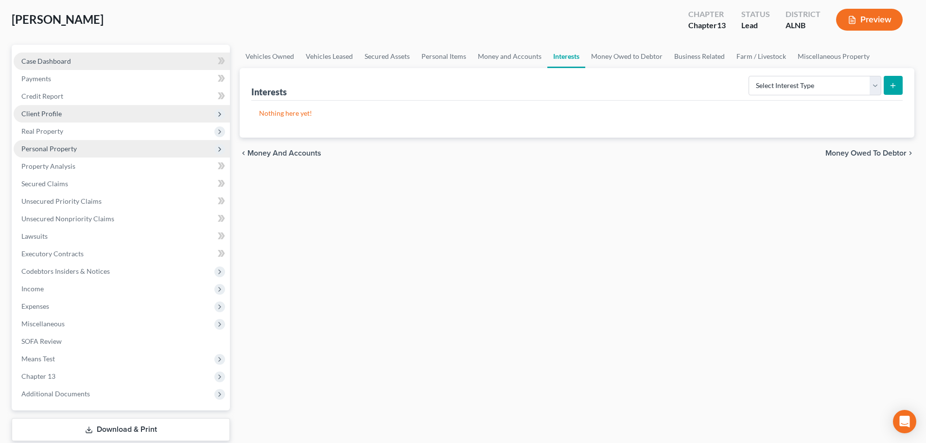
drag, startPoint x: 63, startPoint y: 62, endPoint x: 71, endPoint y: 58, distance: 8.9
click at [63, 62] on span "Case Dashboard" at bounding box center [46, 61] width 50 height 8
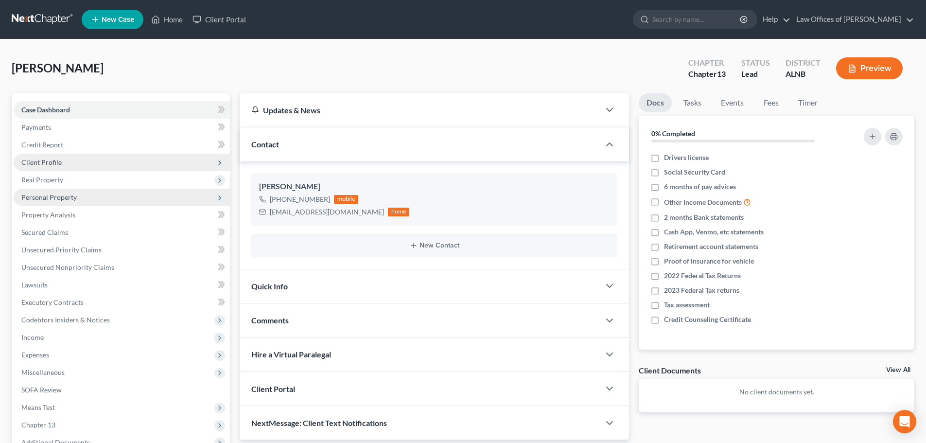
scroll to position [109, 0]
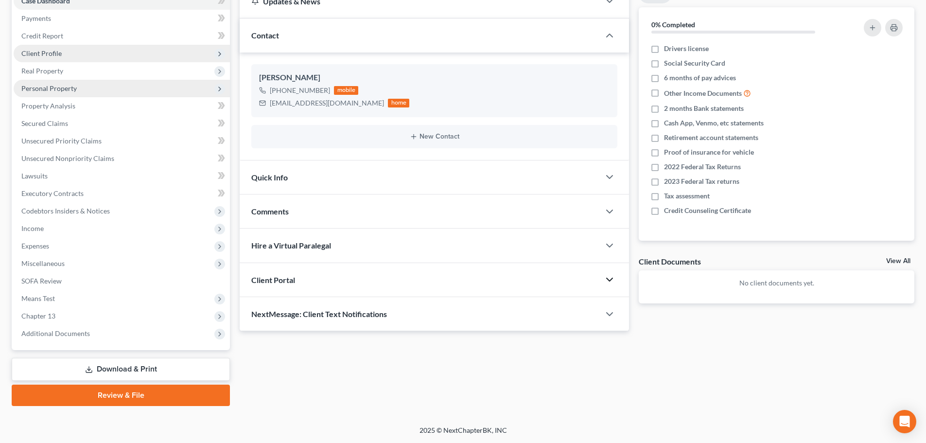
click at [609, 280] on icon "button" at bounding box center [610, 280] width 12 height 12
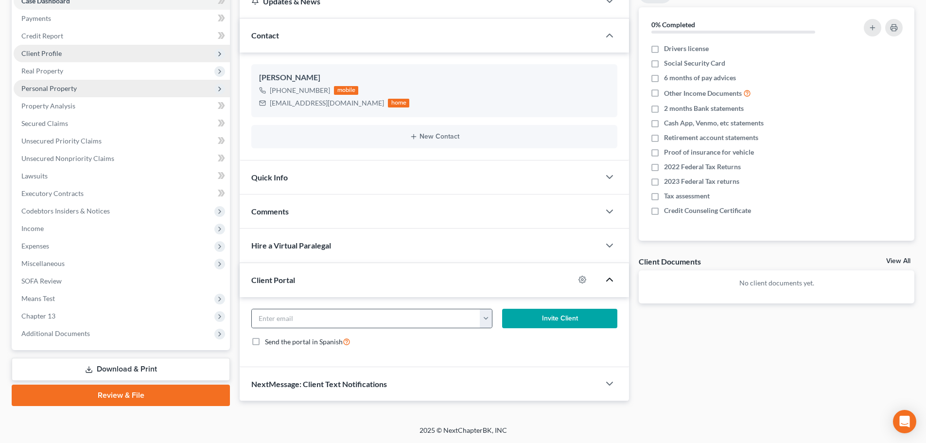
click at [487, 325] on button "button" at bounding box center [486, 318] width 12 height 18
click at [495, 341] on link "[EMAIL_ADDRESS][DOMAIN_NAME]" at bounding box center [546, 340] width 133 height 17
type input "[EMAIL_ADDRESS][DOMAIN_NAME]"
click at [567, 317] on button "Invite Client" at bounding box center [560, 318] width 116 height 19
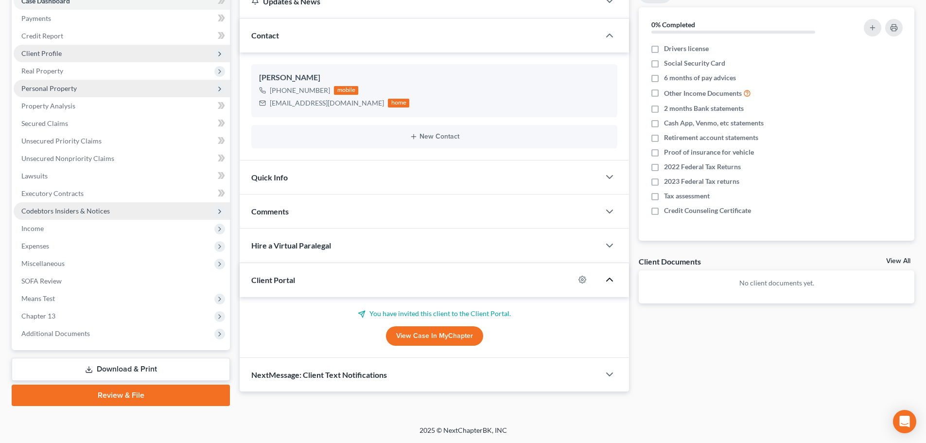
scroll to position [0, 0]
